Goal: Navigation & Orientation: Find specific page/section

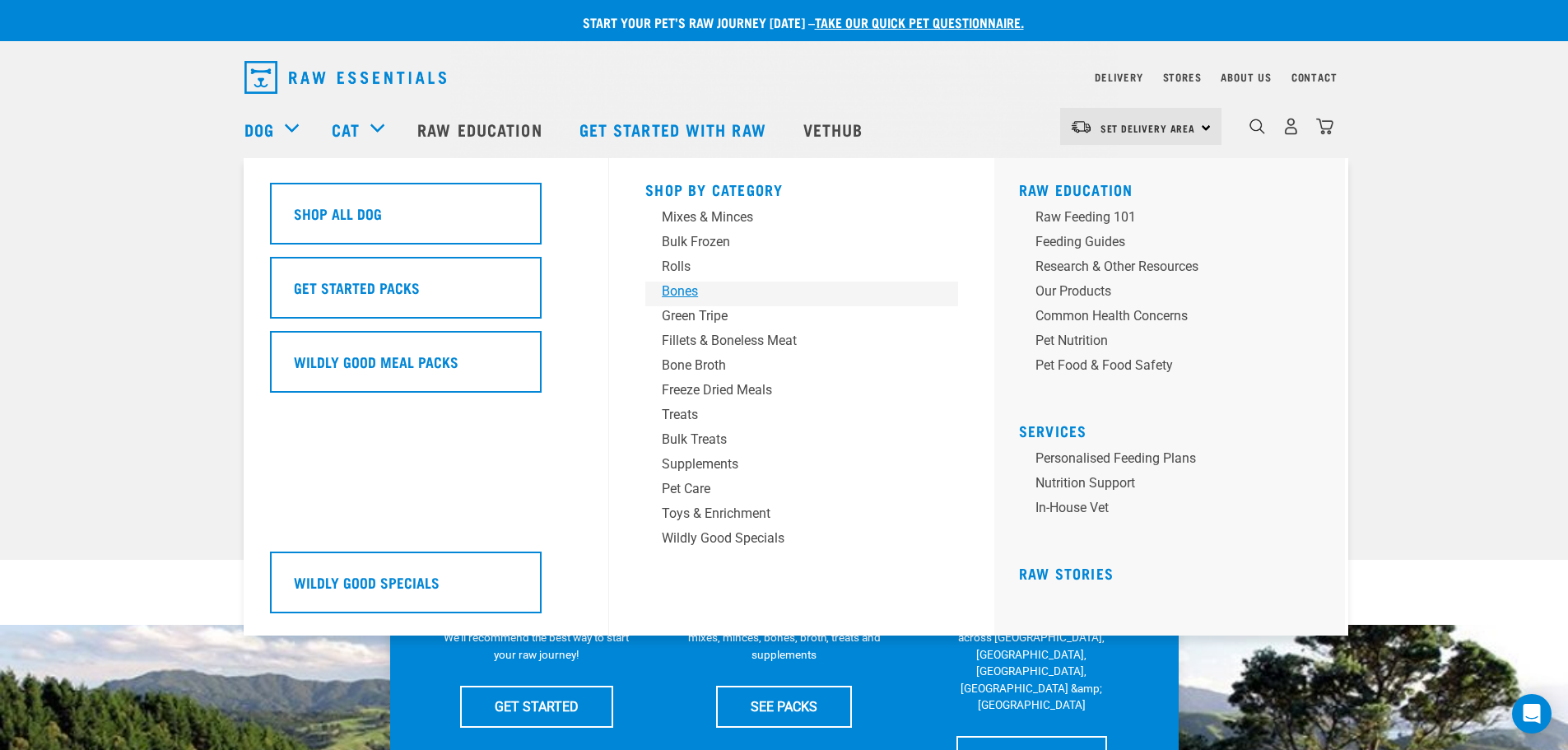
click at [704, 286] on div "Bones" at bounding box center [790, 291] width 256 height 20
click at [713, 511] on div "Toys & Enrichment" at bounding box center [790, 513] width 256 height 20
